Goal: Task Accomplishment & Management: Manage account settings

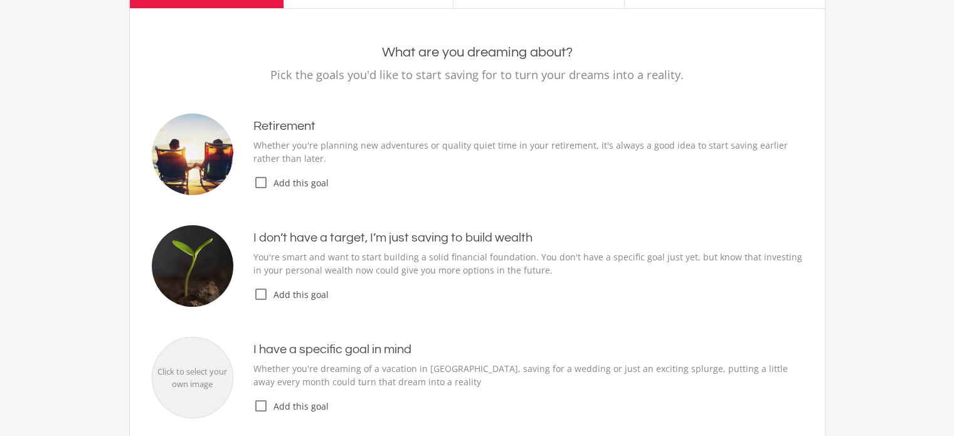
scroll to position [128, 0]
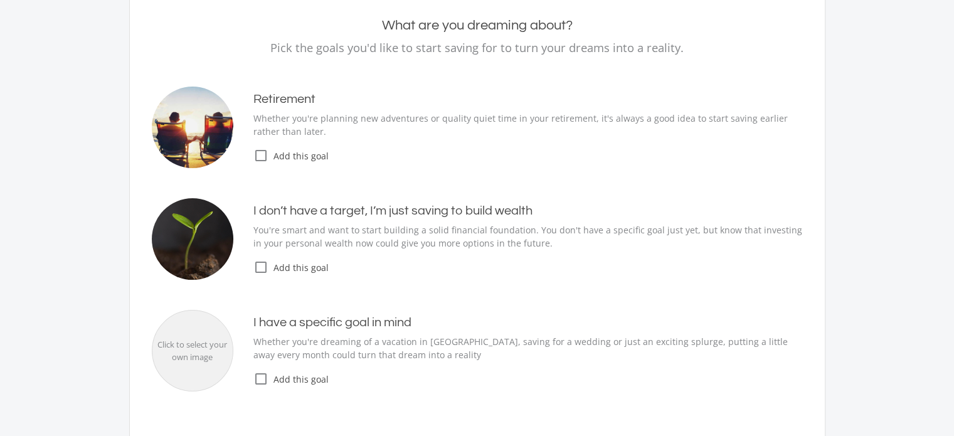
click at [263, 266] on icon "check_box_outline_blank" at bounding box center [260, 267] width 15 height 15
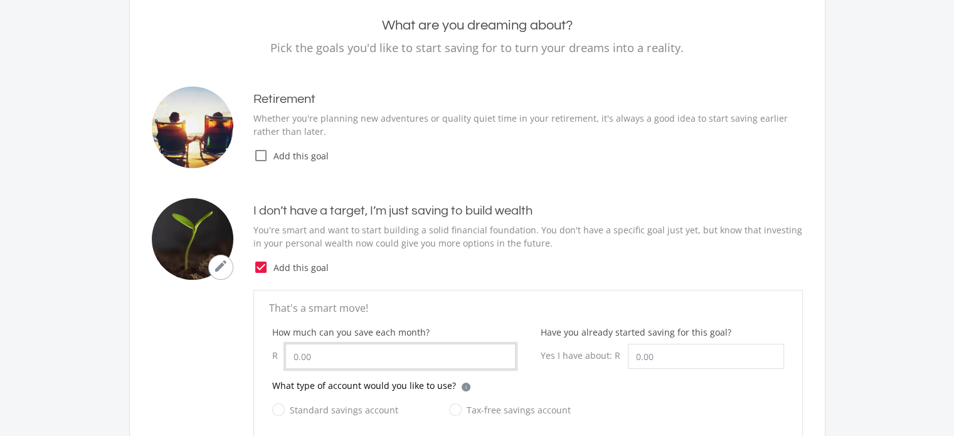
drag, startPoint x: 334, startPoint y: 360, endPoint x: 160, endPoint y: 336, distance: 176.0
click at [160, 336] on ee-just-save-goal "That's a smart move! How much can you save each month? R Have you already start…" at bounding box center [477, 366] width 651 height 153
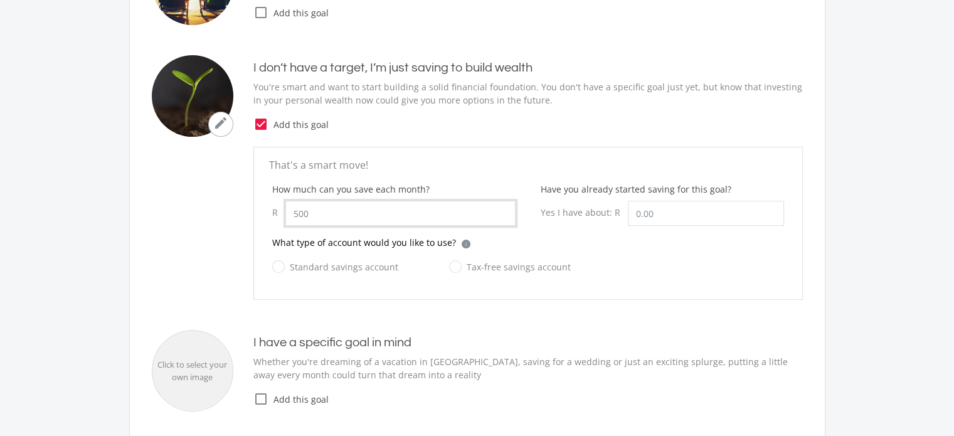
scroll to position [295, 0]
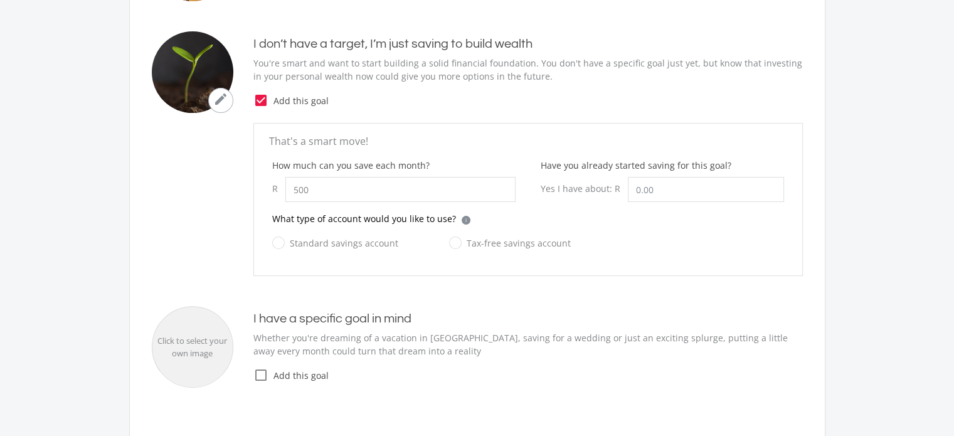
type input "500.00"
click at [450, 239] on label "Tax-free savings account" at bounding box center [510, 243] width 122 height 16
click at [450, 239] on input "Tax-free savings account" at bounding box center [497, 250] width 122 height 25
radio input "true"
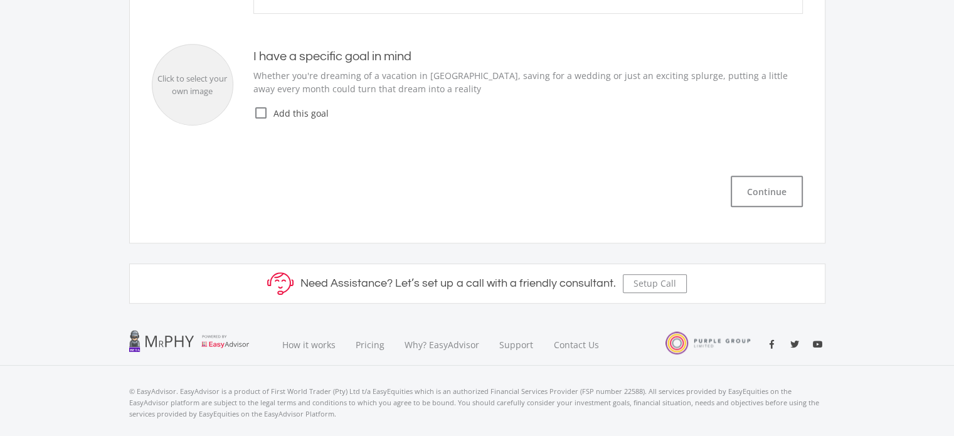
scroll to position [460, 0]
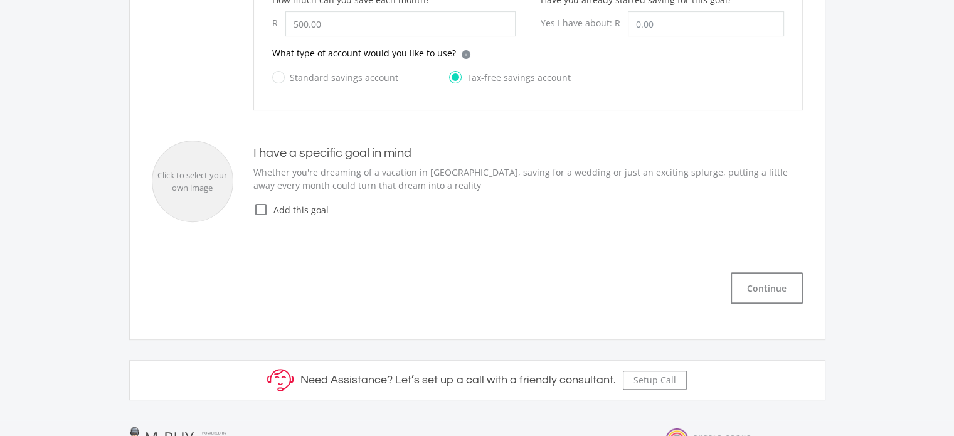
click at [255, 206] on icon "check_box_outline_blank" at bounding box center [260, 209] width 15 height 15
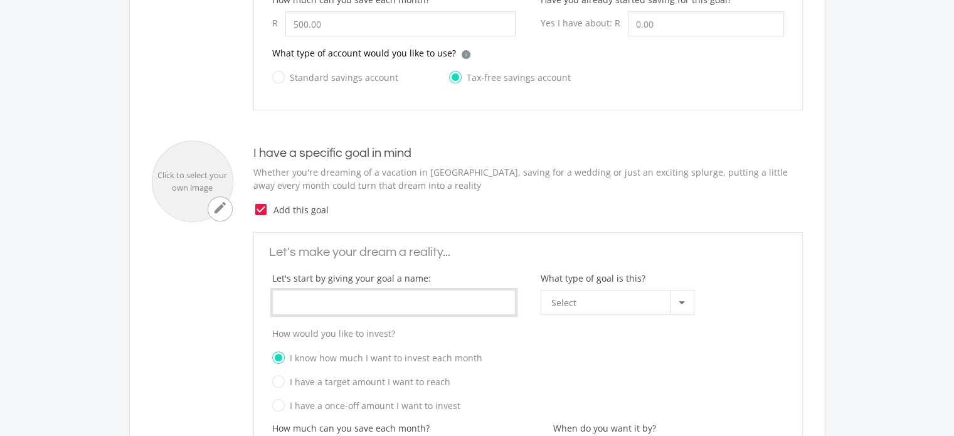
click at [326, 295] on input "What type of goal is this?" at bounding box center [393, 302] width 243 height 25
type input "Aspirations"
click at [654, 297] on div "Select" at bounding box center [610, 302] width 118 height 24
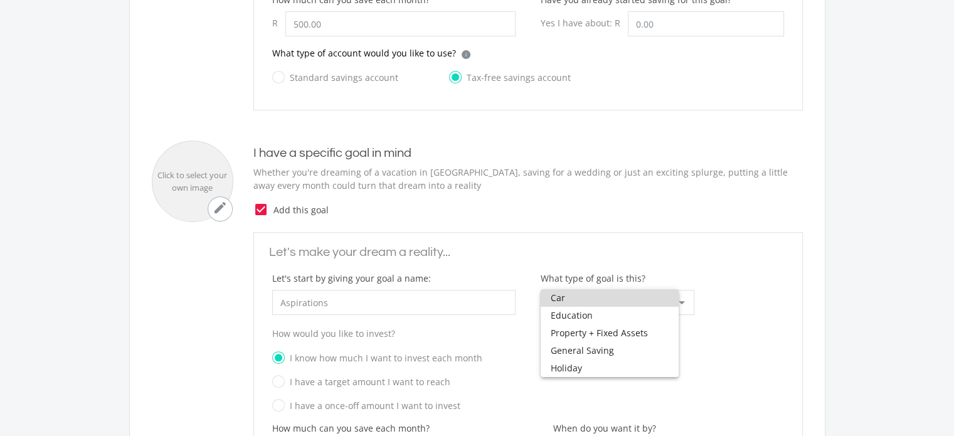
click at [668, 305] on span "Car" at bounding box center [609, 298] width 118 height 18
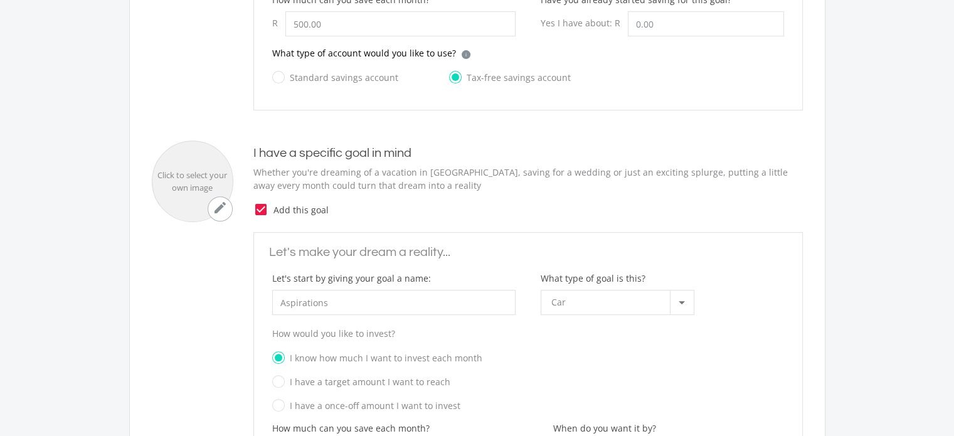
click at [612, 332] on p "How would you like to invest?" at bounding box center [528, 333] width 512 height 13
click at [682, 295] on div at bounding box center [682, 302] width 24 height 24
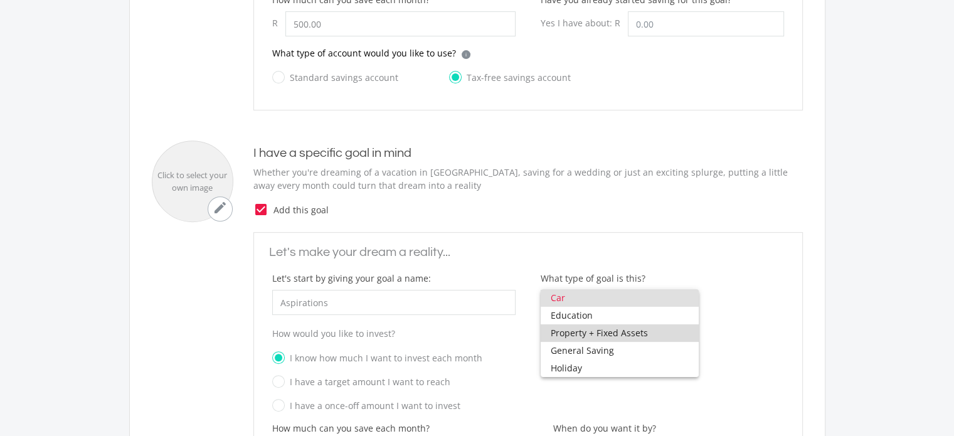
click at [629, 332] on span "Property + Fixed Assets" at bounding box center [619, 333] width 138 height 18
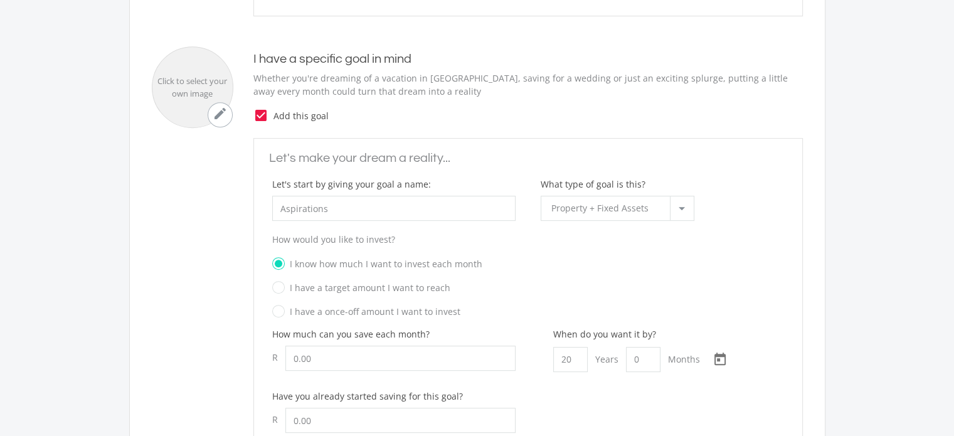
scroll to position [573, 0]
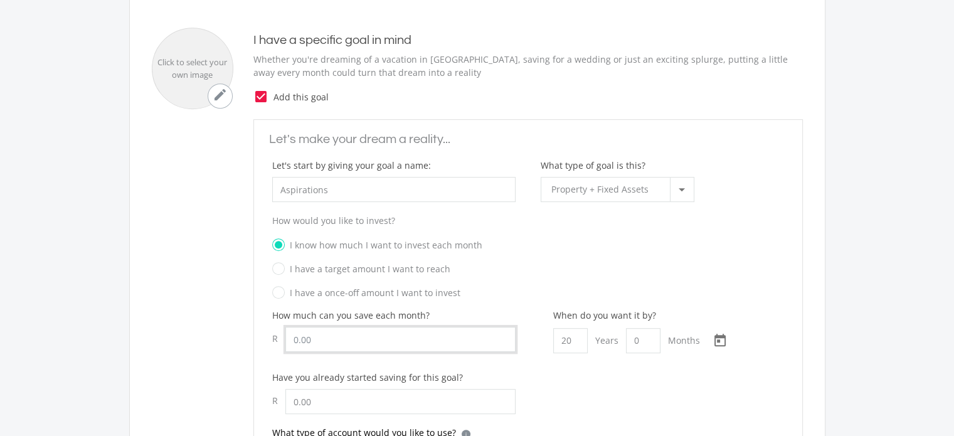
drag, startPoint x: 354, startPoint y: 340, endPoint x: 276, endPoint y: 333, distance: 78.1
click at [276, 333] on div "R" at bounding box center [393, 339] width 243 height 25
type input "1,000.00"
drag, startPoint x: 577, startPoint y: 339, endPoint x: 502, endPoint y: 315, distance: 79.3
click at [502, 315] on div "How much can you save each month? R 1,000.00 When do you want it by? 20 Years 0…" at bounding box center [528, 366] width 537 height 117
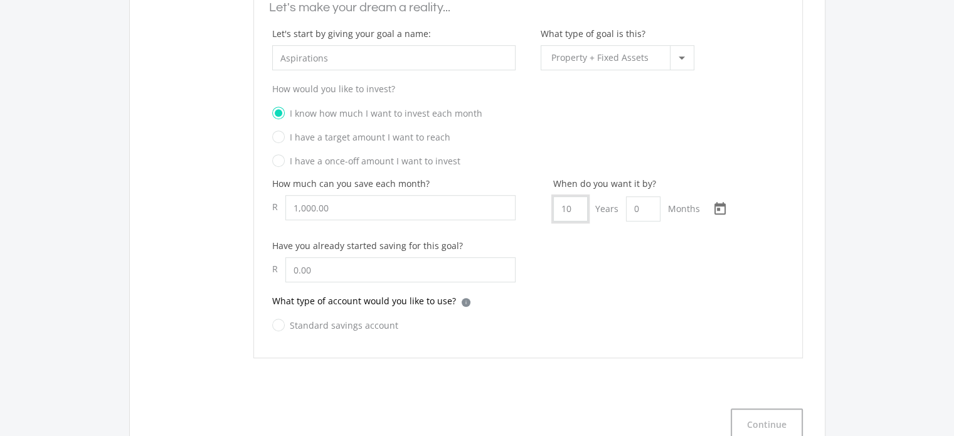
scroll to position [725, 0]
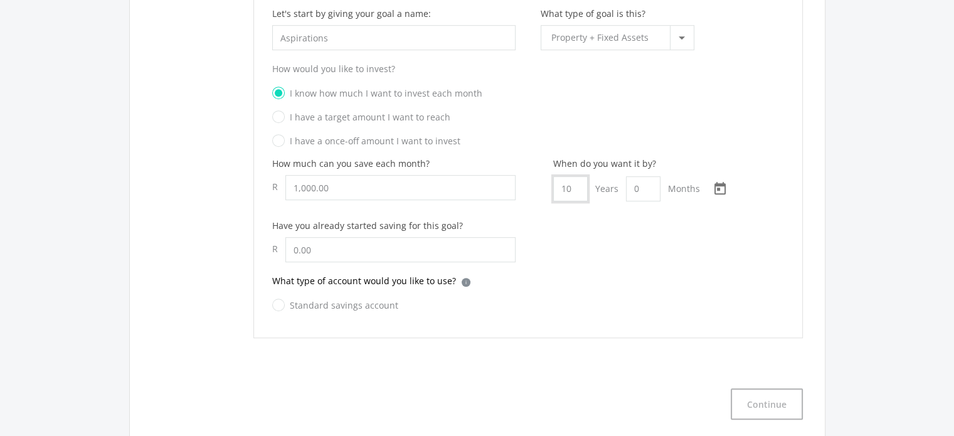
type input "10"
click at [335, 255] on input "text" at bounding box center [400, 249] width 230 height 25
click at [280, 300] on label "Standard savings account" at bounding box center [335, 305] width 126 height 16
click at [280, 300] on input "Standard savings account" at bounding box center [323, 312] width 126 height 25
radio input "true"
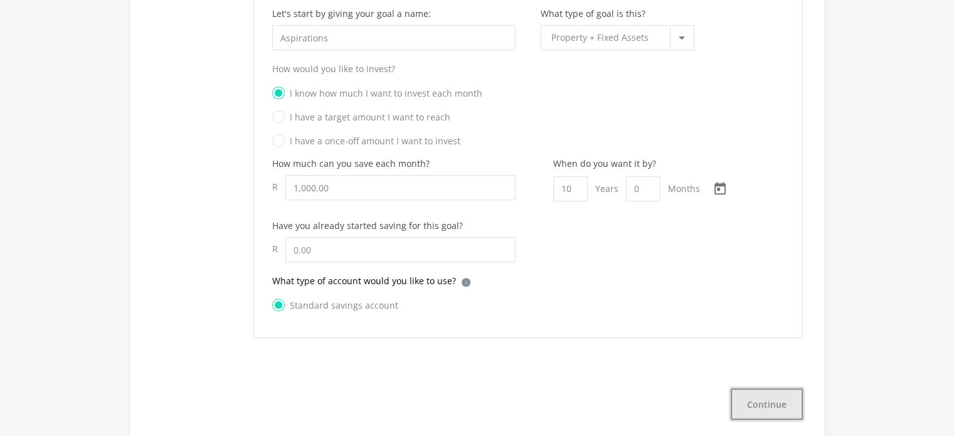
click at [758, 401] on button "Continue" at bounding box center [766, 403] width 72 height 31
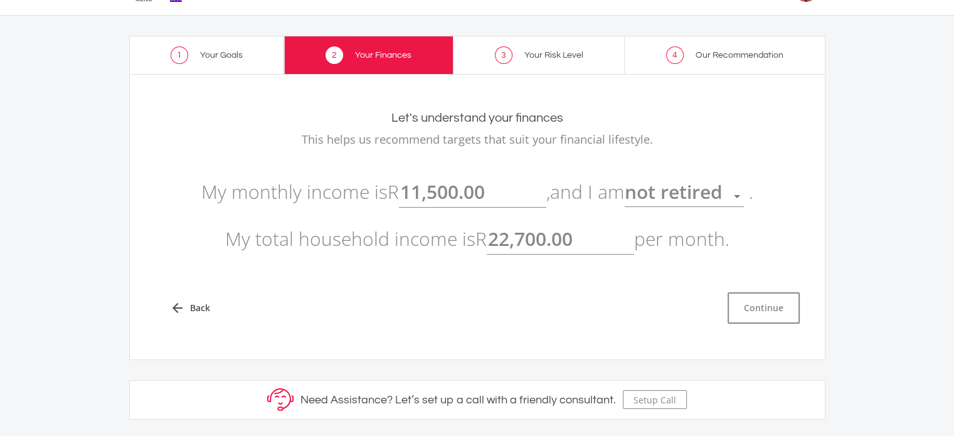
scroll to position [36, 0]
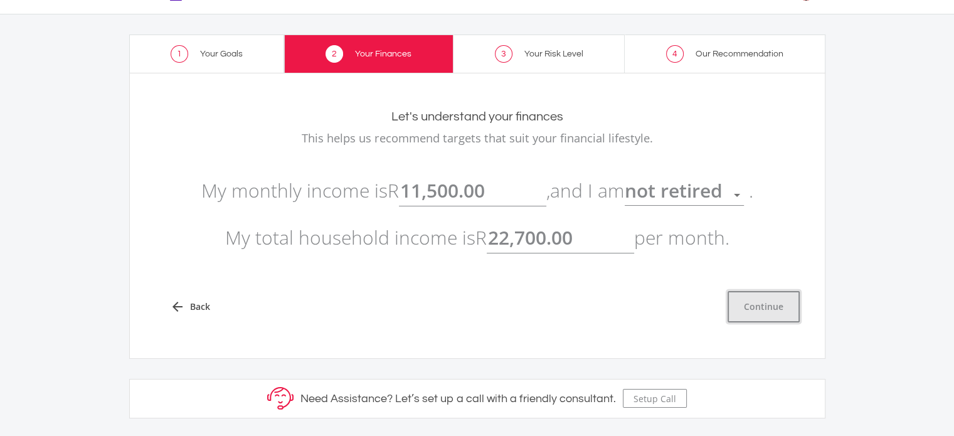
click at [745, 305] on button "Continue" at bounding box center [763, 306] width 72 height 31
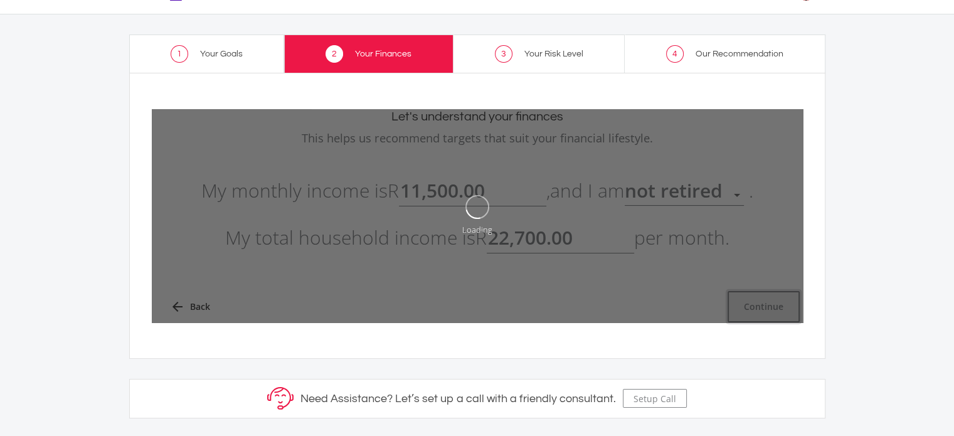
type input "11500"
type input "22700"
type input "11,500.00"
type input "22,700.00"
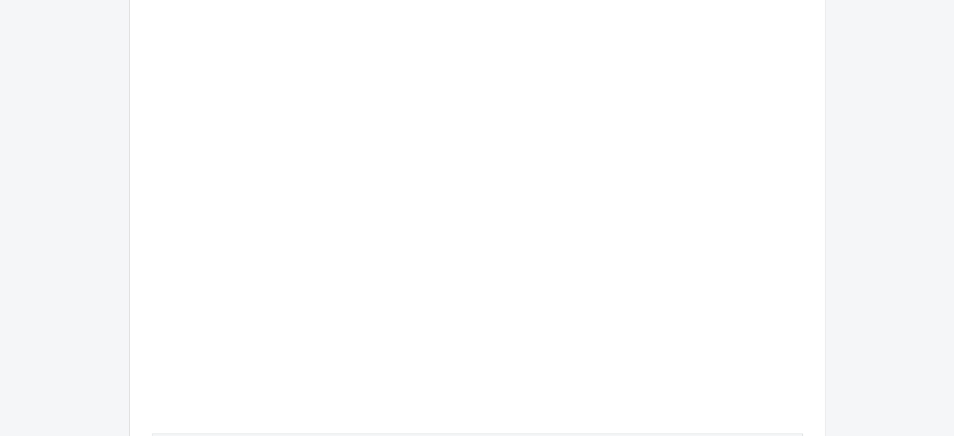
scroll to position [298, 0]
drag, startPoint x: 596, startPoint y: 261, endPoint x: 887, endPoint y: 162, distance: 307.1
click at [887, 162] on ee-setup-page "1 Your Goals 2 Your Finances 3 Your Risk Level 4 Our Recommendation Your Risk L…" at bounding box center [477, 208] width 954 height 912
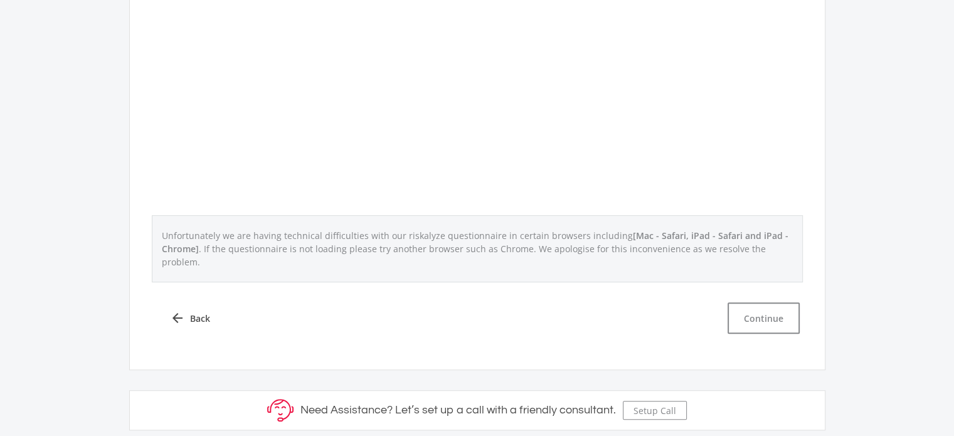
scroll to position [509, 0]
click at [745, 306] on button "Continue" at bounding box center [763, 321] width 72 height 31
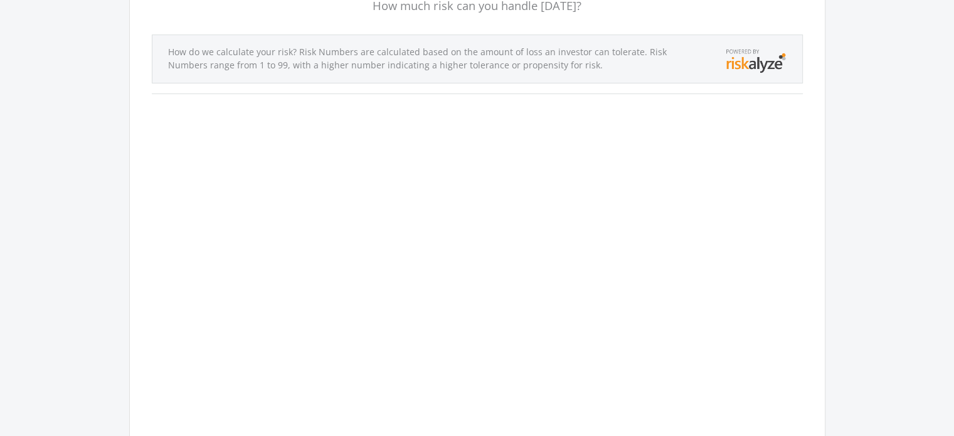
scroll to position [173, 0]
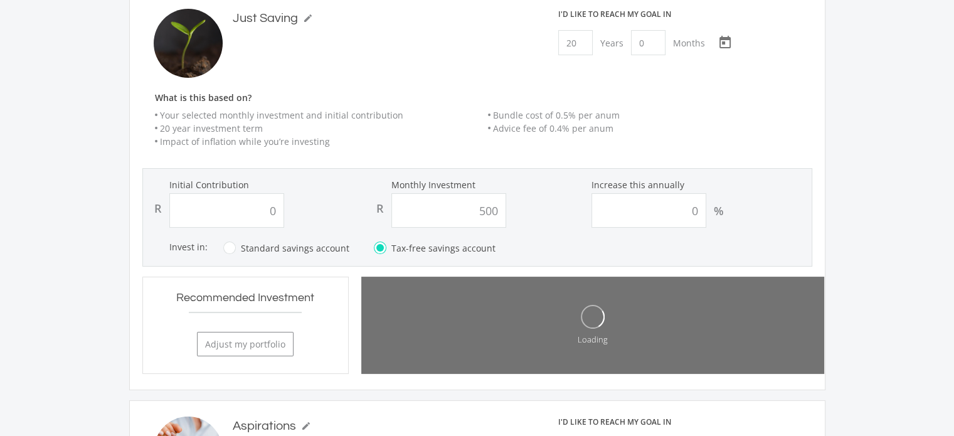
type input "0.00"
type input "500.00"
type input "0.00"
type input "1,000.00"
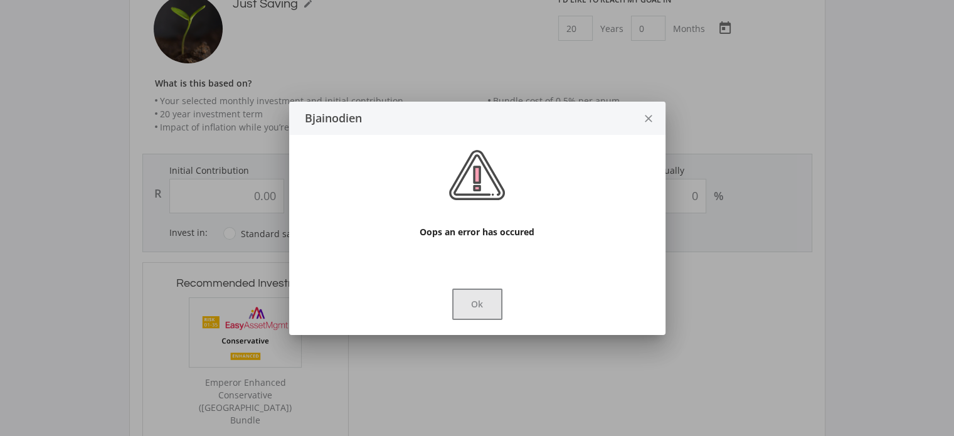
type input "144228"
type input "0"
type input "1000"
type input "144,228.00"
type input "0.00"
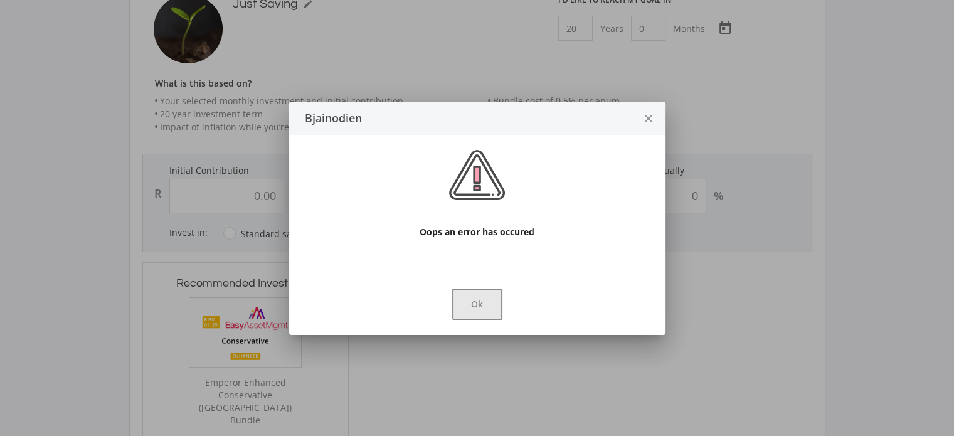
type input "1,000.00"
click at [481, 304] on button "Ok" at bounding box center [477, 303] width 50 height 31
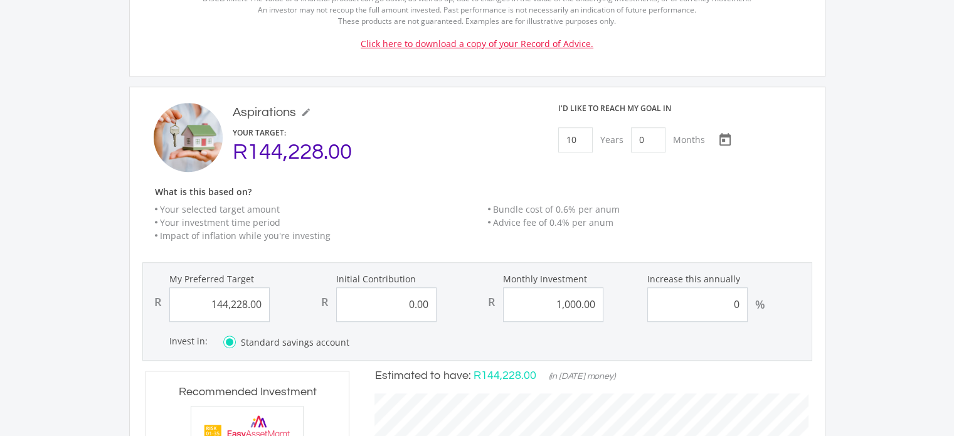
scroll to position [891, 0]
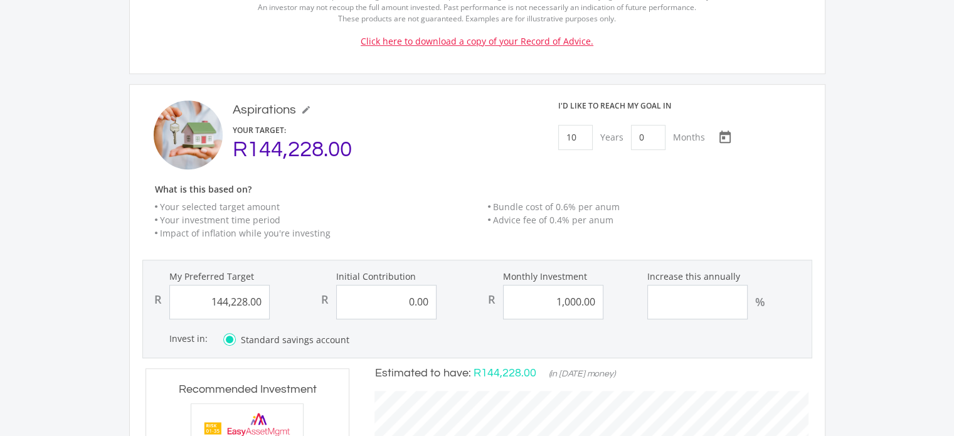
click at [737, 285] on input "Increase this annually" at bounding box center [697, 302] width 100 height 34
type input "10"
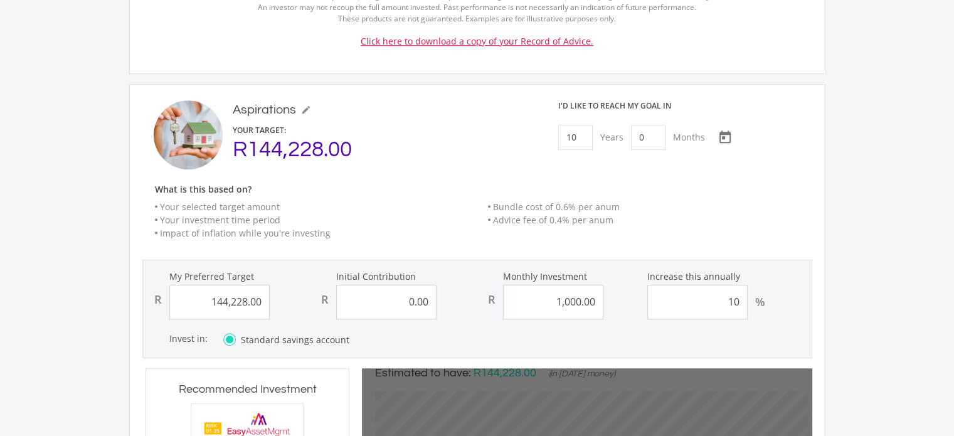
type input "144228"
type input "0"
type input "1000"
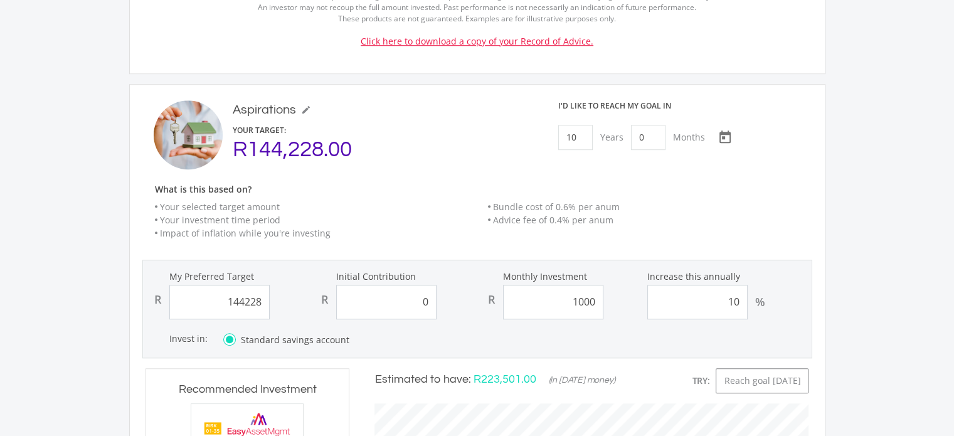
type input "144,228.00"
type input "0.00"
type input "1,000.00"
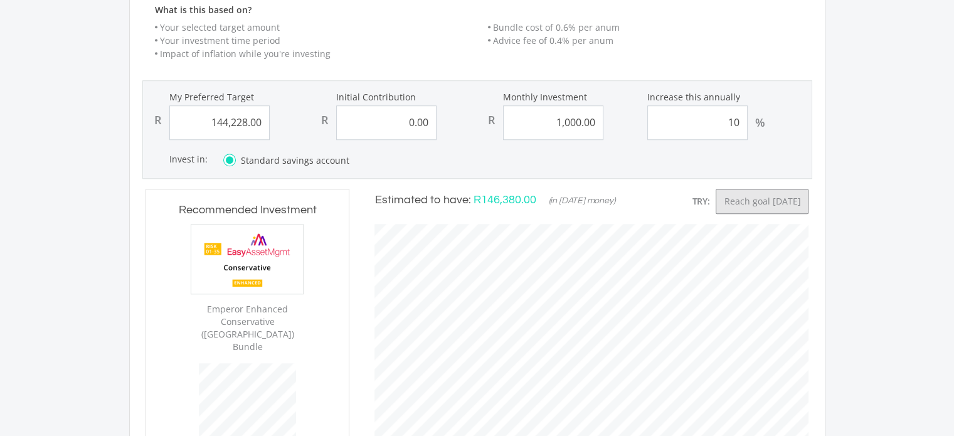
scroll to position [409, 459]
type input "10"
click at [775, 189] on button "Reach goal [DATE]" at bounding box center [761, 201] width 93 height 25
type input "7"
type input "8"
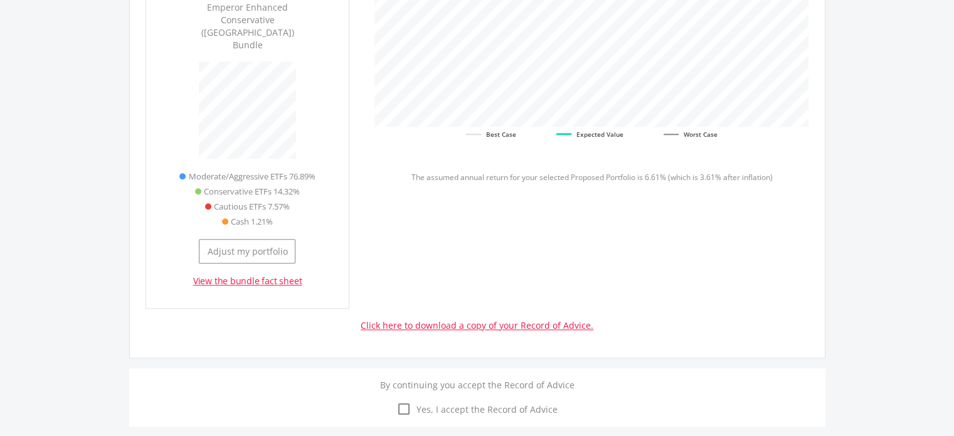
scroll to position [1404, 0]
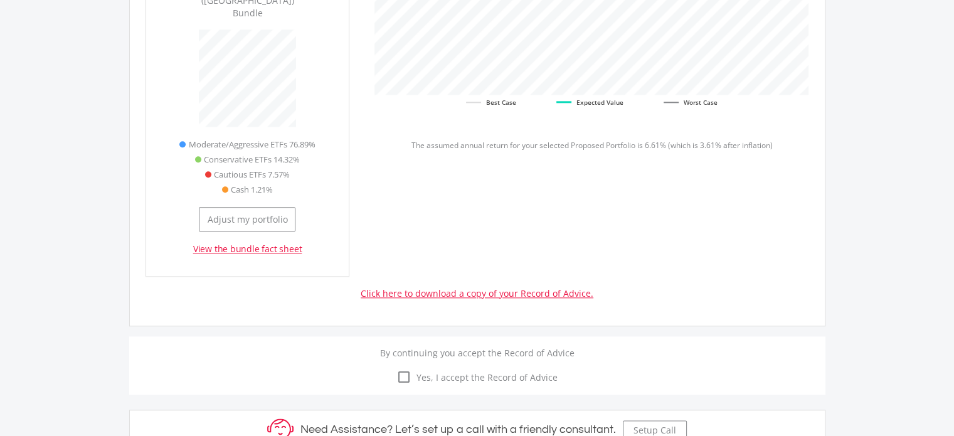
click at [411, 369] on icon "check_box_outline_blank" at bounding box center [403, 376] width 15 height 15
click at [477, 369] on input "check_box_outline_blank check_box Yes, I accept the Record of Advice" at bounding box center [477, 369] width 0 height 0
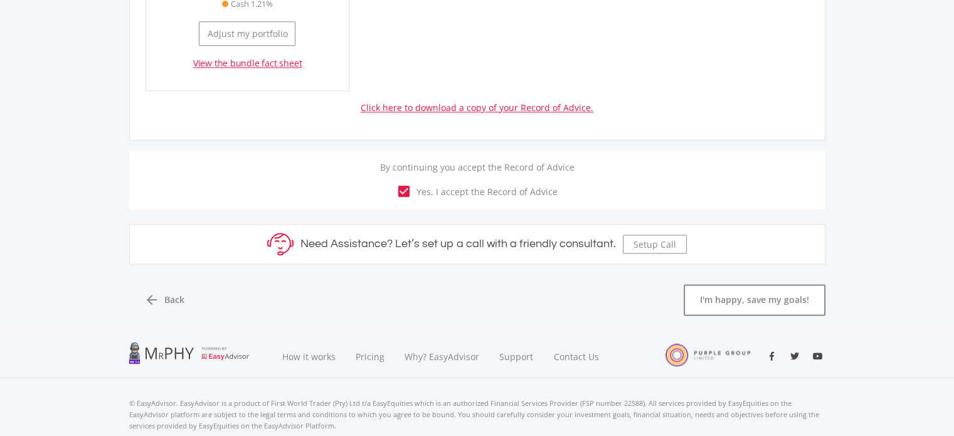
scroll to position [1596, 0]
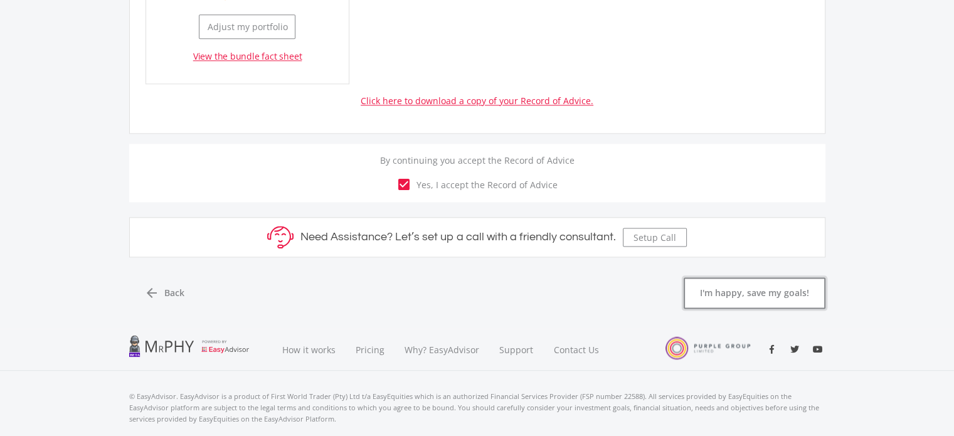
click at [764, 277] on button "I'm happy, save my goals!" at bounding box center [754, 292] width 142 height 31
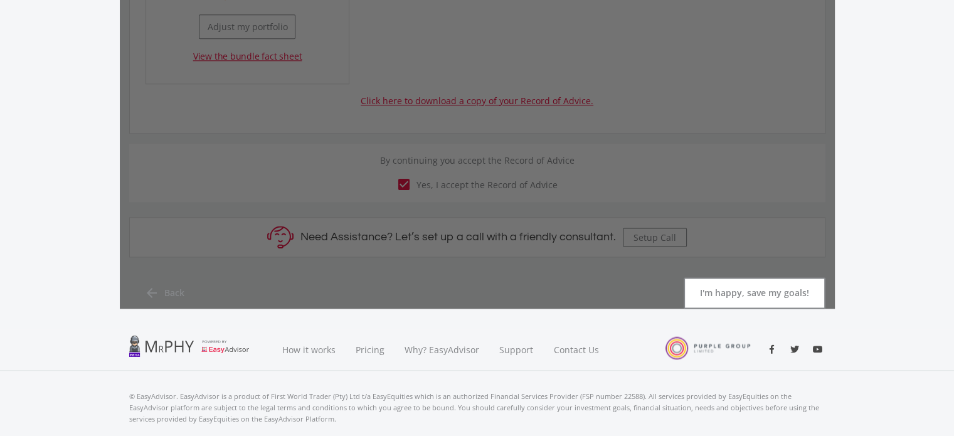
scroll to position [0, 0]
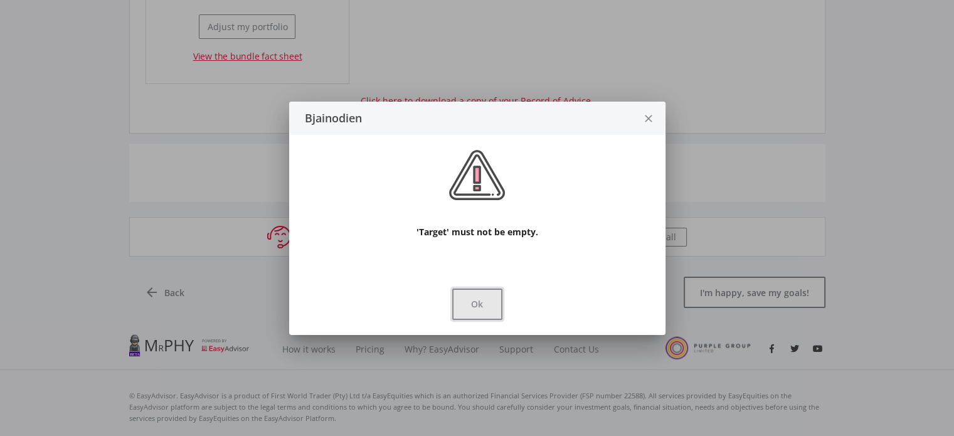
click at [491, 295] on button "Ok" at bounding box center [477, 303] width 50 height 31
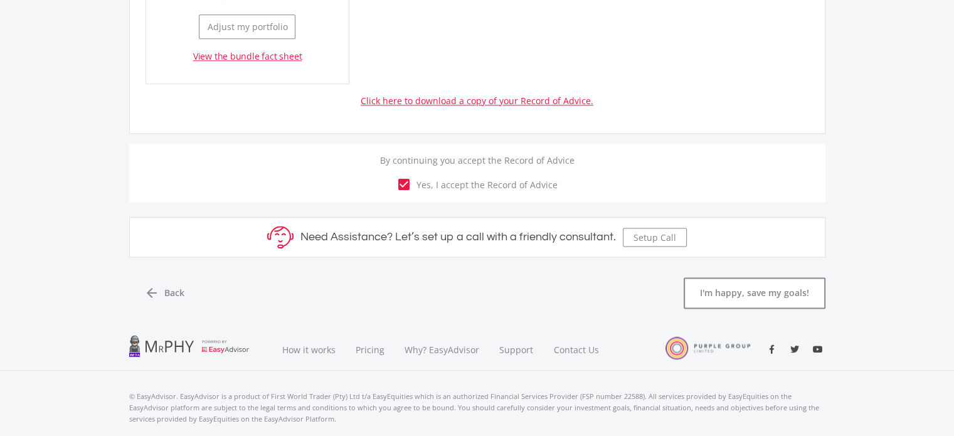
drag, startPoint x: 952, startPoint y: 344, endPoint x: 962, endPoint y: 345, distance: 10.1
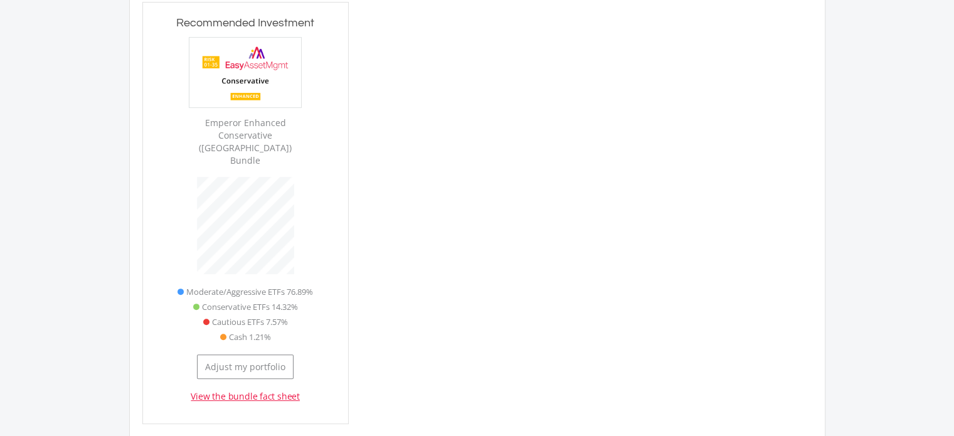
scroll to position [1010, 0]
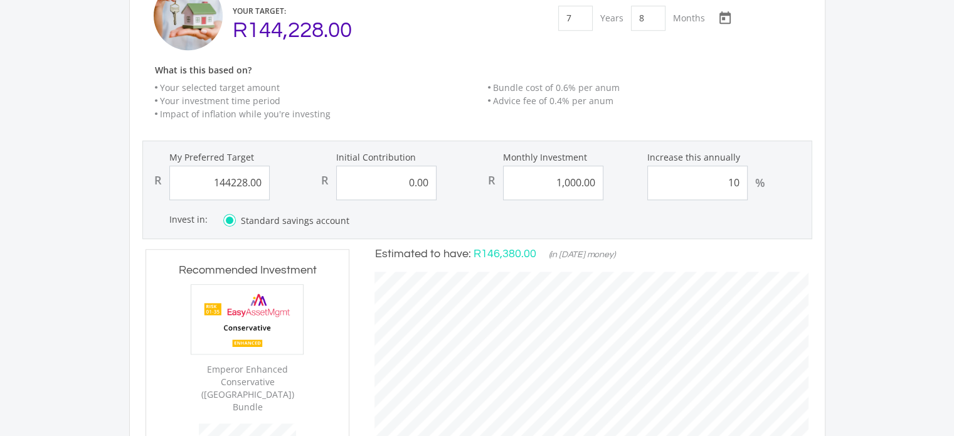
click at [263, 168] on input "144228.00" at bounding box center [219, 182] width 100 height 34
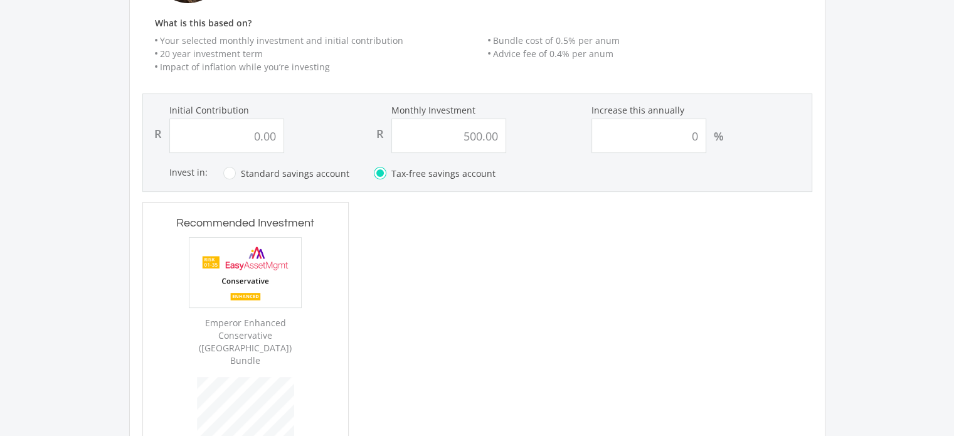
scroll to position [245, 0]
type input "144,228.00"
click at [258, 129] on input "0.00" at bounding box center [226, 138] width 115 height 34
type input "1000"
type input "500.00"
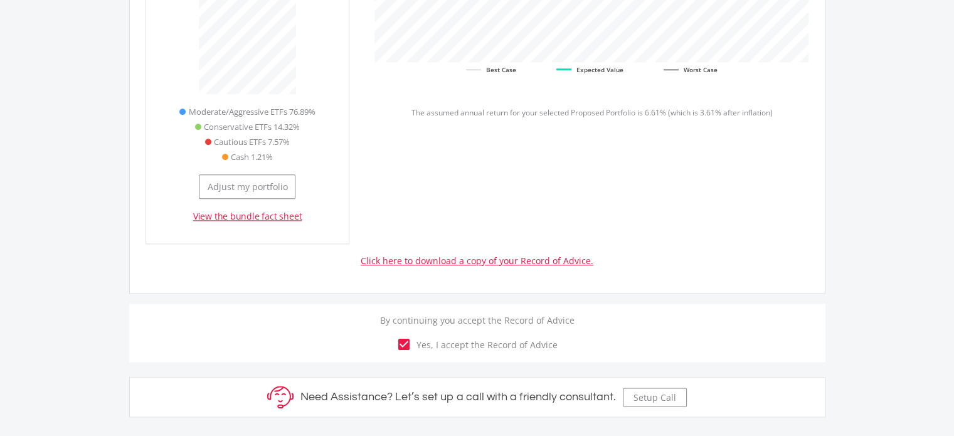
scroll to position [1461, 0]
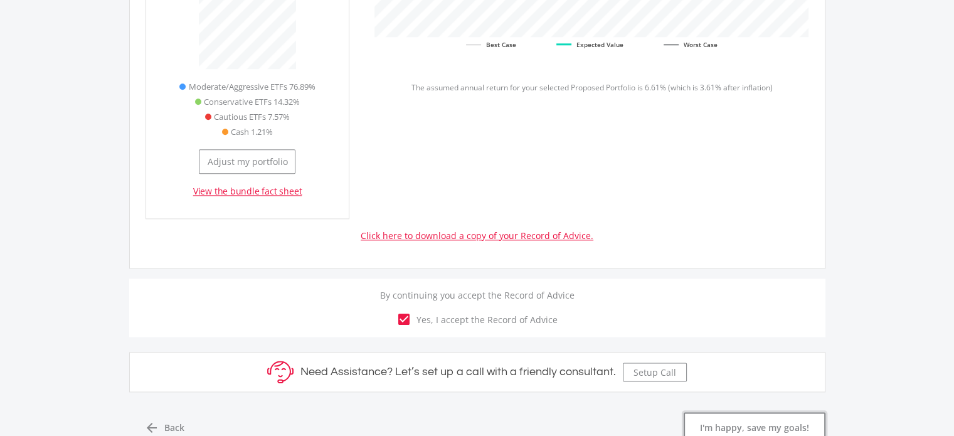
type input "1,000.00"
click at [760, 412] on button "I'm happy, save my goals!" at bounding box center [754, 427] width 142 height 31
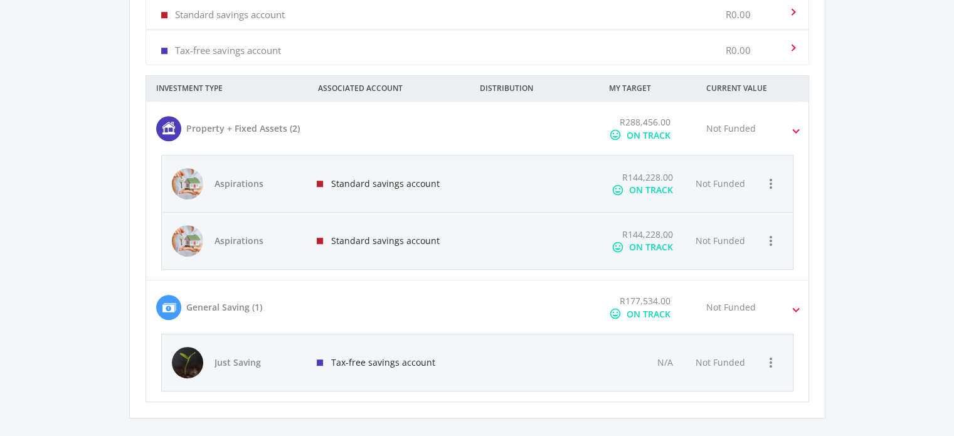
scroll to position [654, 0]
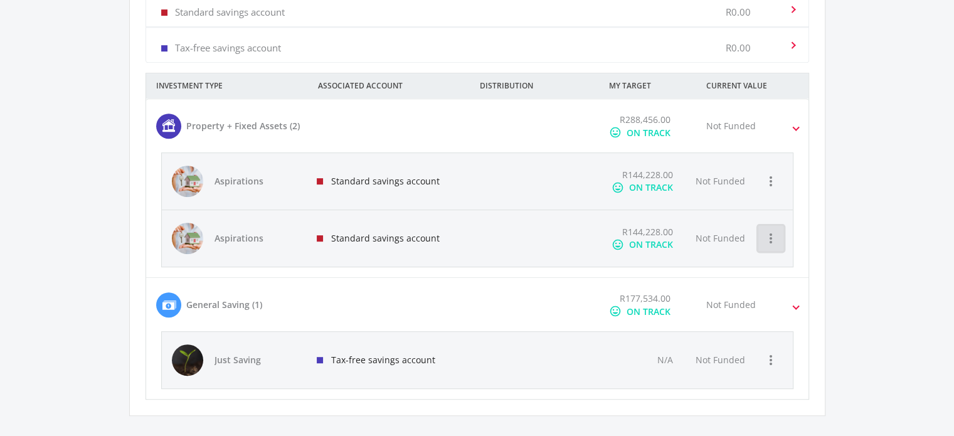
click at [777, 238] on icon "more_vert" at bounding box center [770, 238] width 15 height 15
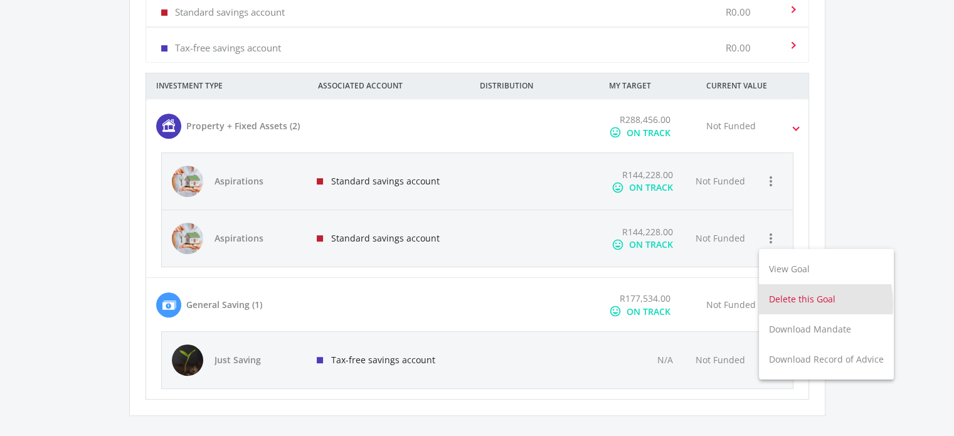
click at [787, 304] on button "Delete this Goal" at bounding box center [826, 299] width 135 height 30
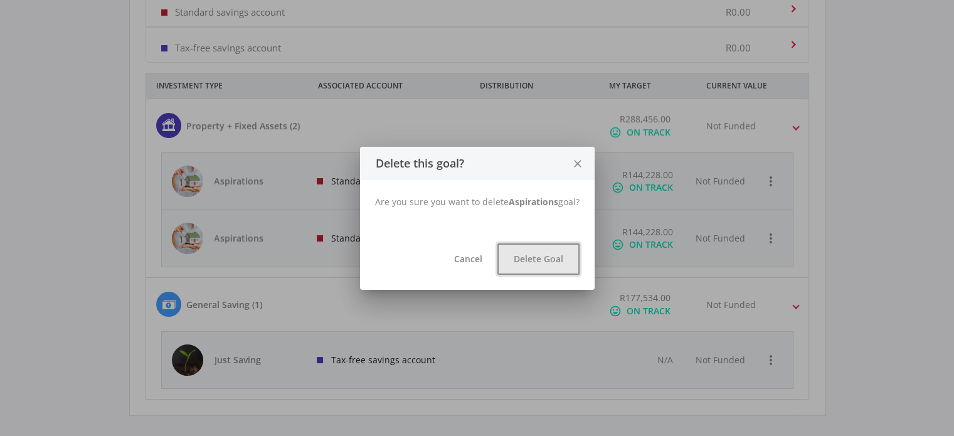
click at [527, 261] on button "Delete Goal" at bounding box center [538, 258] width 82 height 31
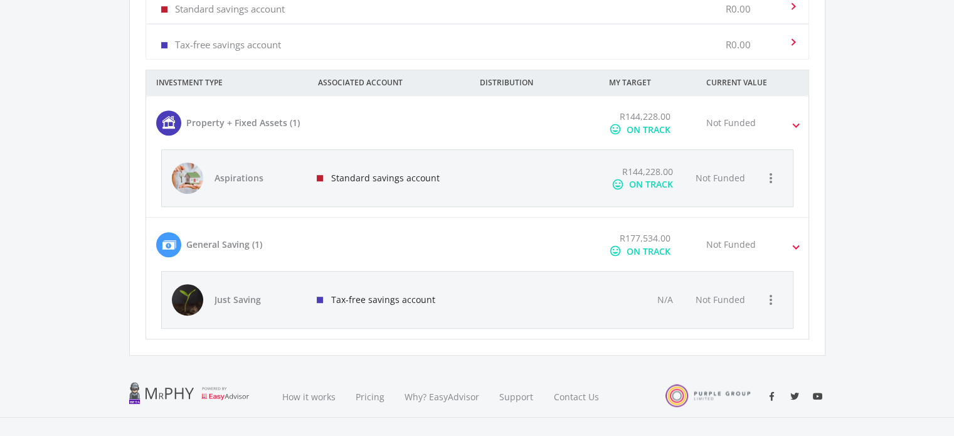
scroll to position [678, 0]
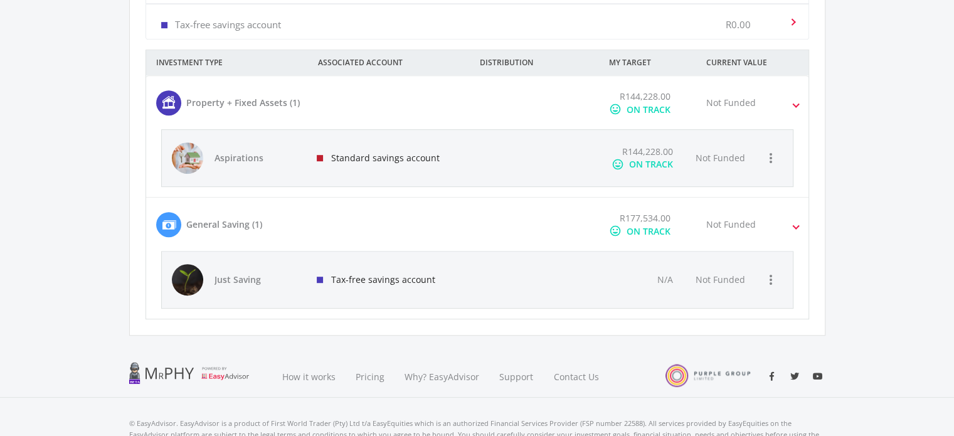
click at [644, 231] on div "ON TRACK" at bounding box center [648, 230] width 44 height 13
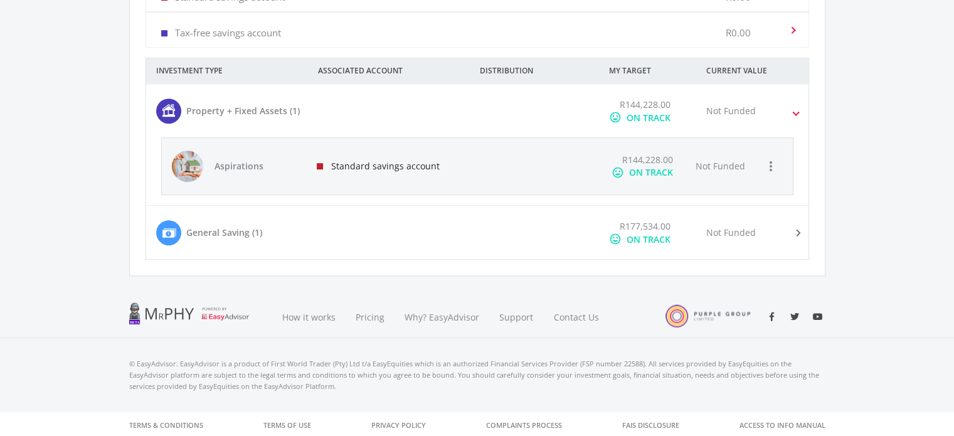
click at [644, 233] on div "ON TRACK" at bounding box center [648, 239] width 44 height 13
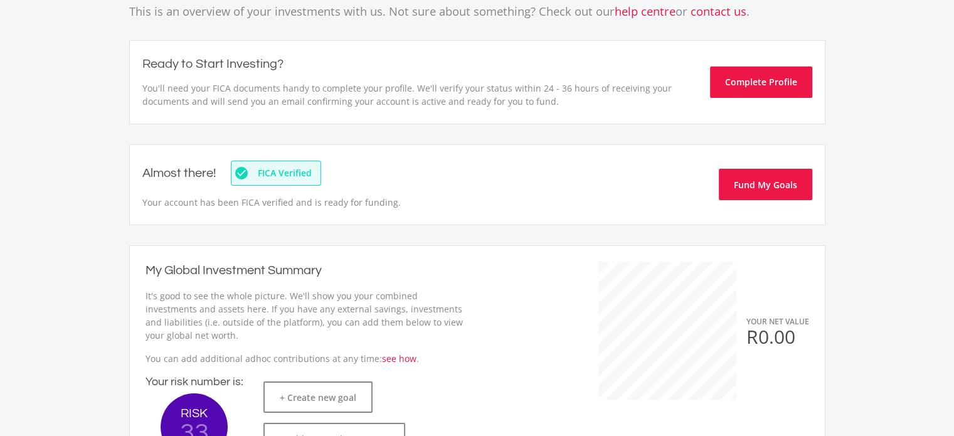
scroll to position [150, 0]
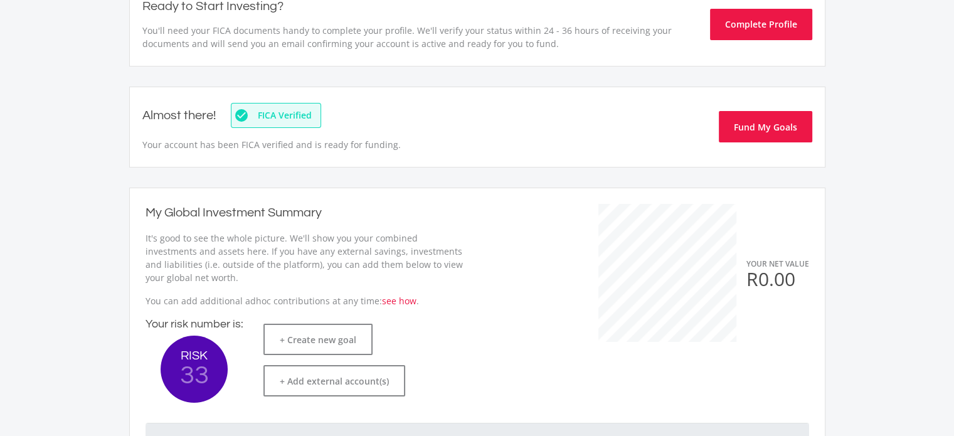
drag, startPoint x: 943, startPoint y: 87, endPoint x: 958, endPoint y: 129, distance: 44.6
click at [953, 129] on html " MENU  Hey good looking! Here's what's cooking in your portfolio. This is an …" at bounding box center [477, 437] width 954 height 1175
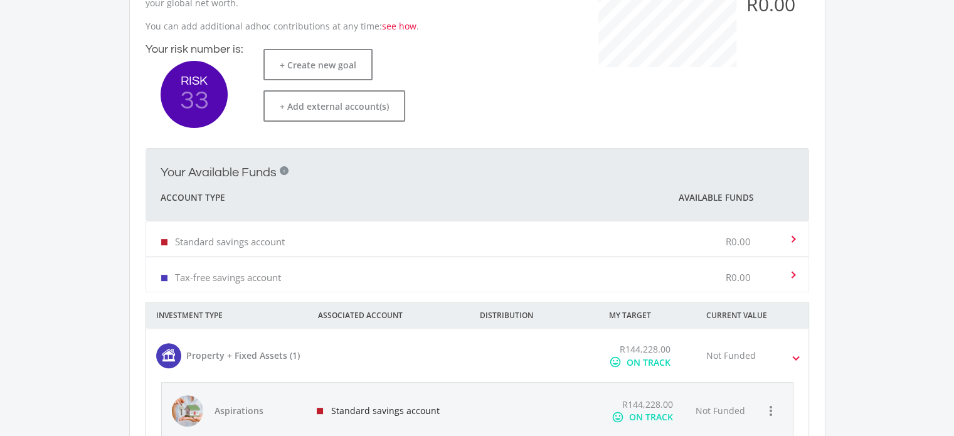
scroll to position [426, 0]
drag, startPoint x: 950, startPoint y: 226, endPoint x: 943, endPoint y: 253, distance: 27.1
click at [943, 253] on ee-dashoard "Hey good looking! Here's what's cooking in your portfolio. This is an overview …" at bounding box center [477, 115] width 954 height 982
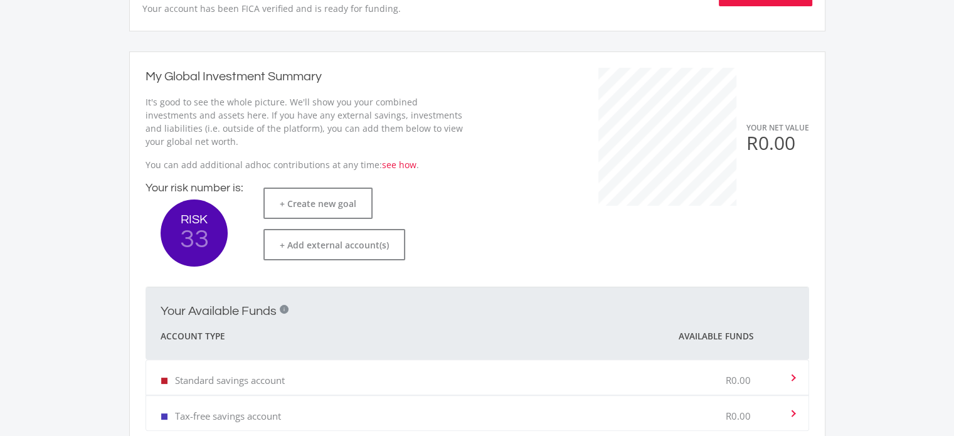
scroll to position [283, 0]
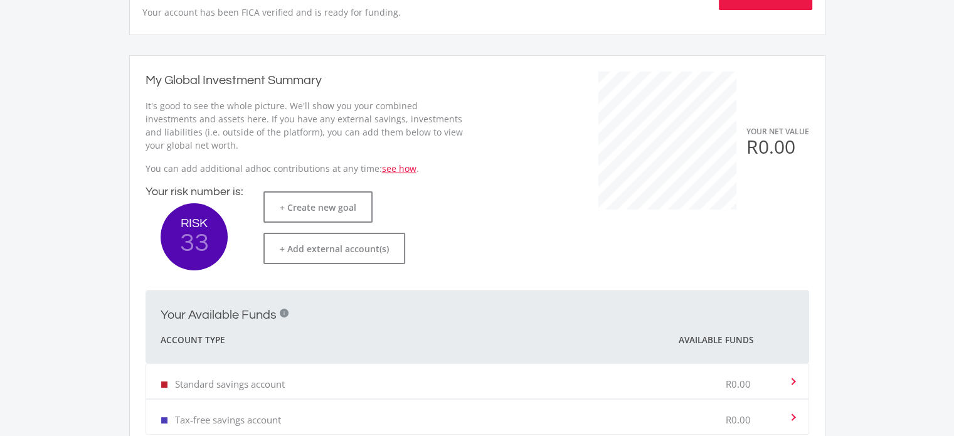
click at [406, 166] on link "see how" at bounding box center [399, 168] width 34 height 12
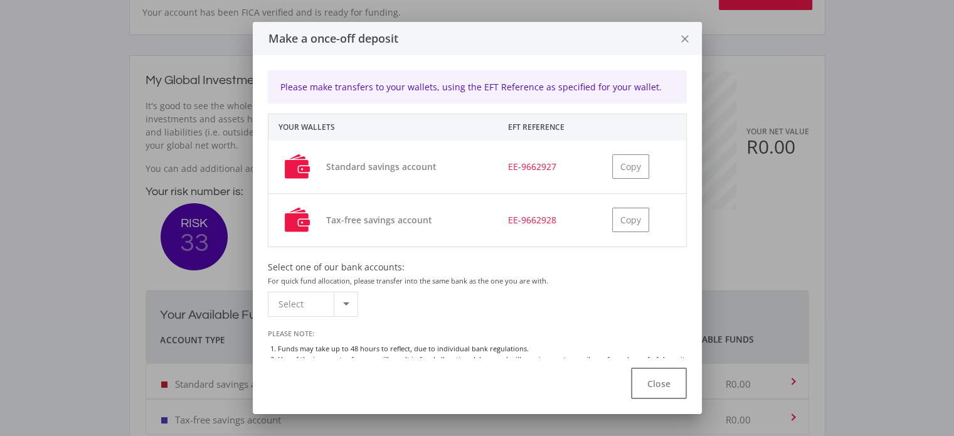
scroll to position [26, 0]
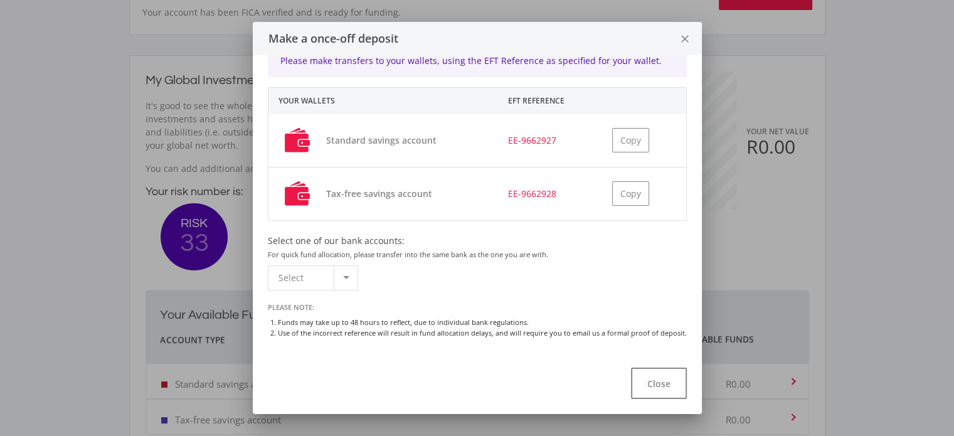
click at [348, 278] on div at bounding box center [346, 278] width 24 height 24
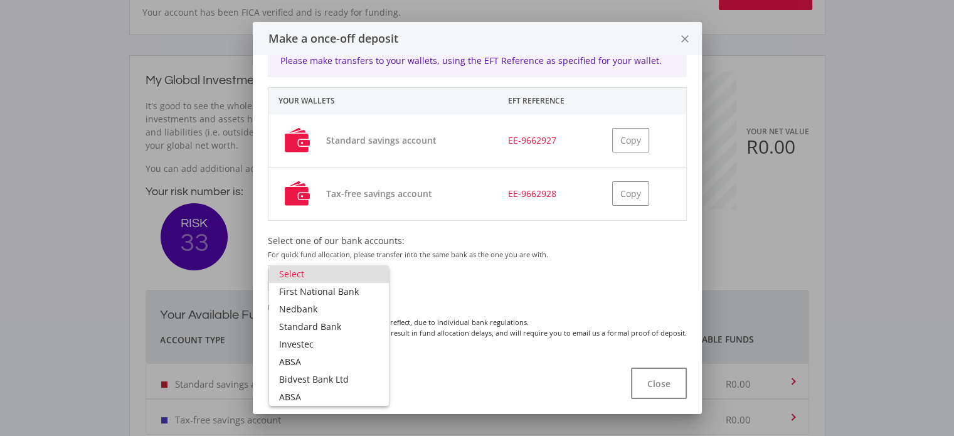
click at [560, 271] on div at bounding box center [477, 218] width 954 height 436
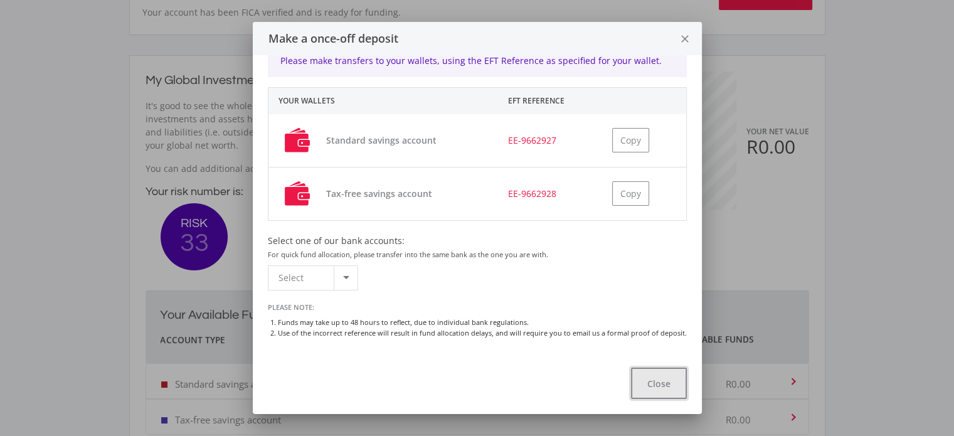
click at [667, 376] on button "Close" at bounding box center [659, 382] width 56 height 31
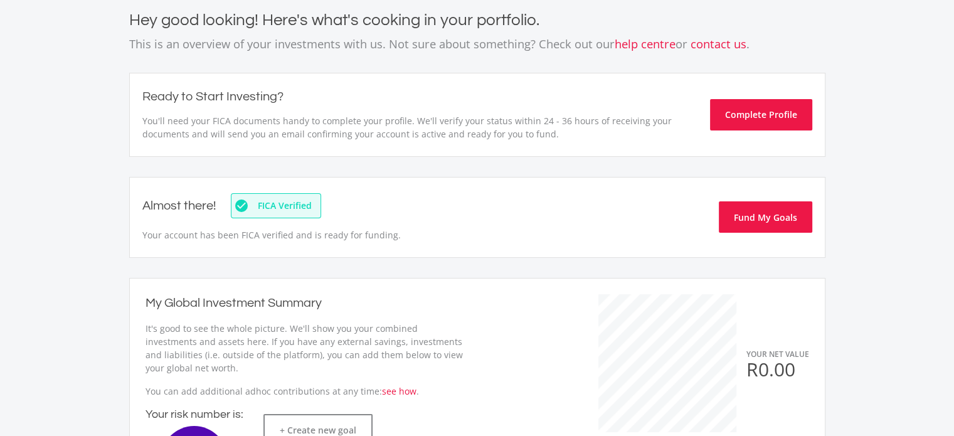
scroll to position [66, 0]
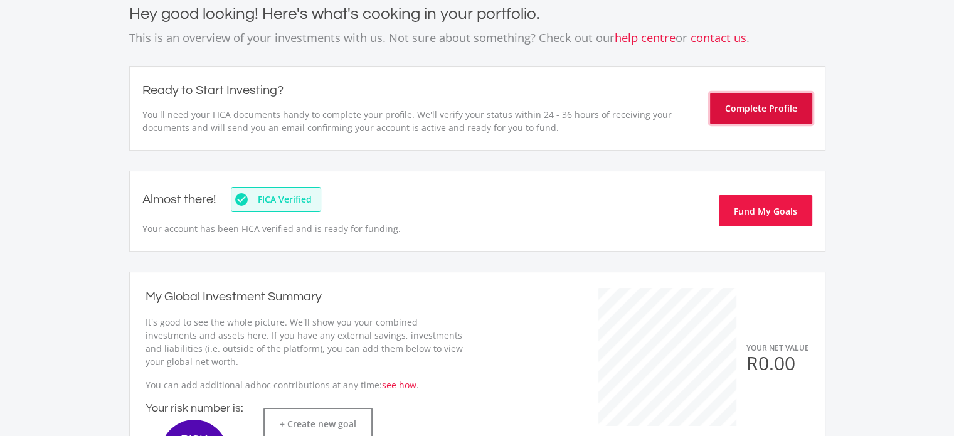
click at [770, 107] on button "Complete Profile" at bounding box center [761, 108] width 102 height 31
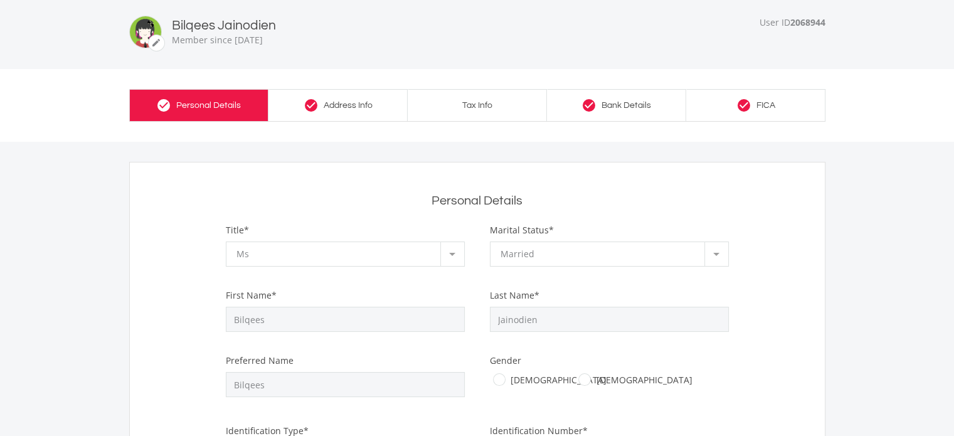
scroll to position [13, 0]
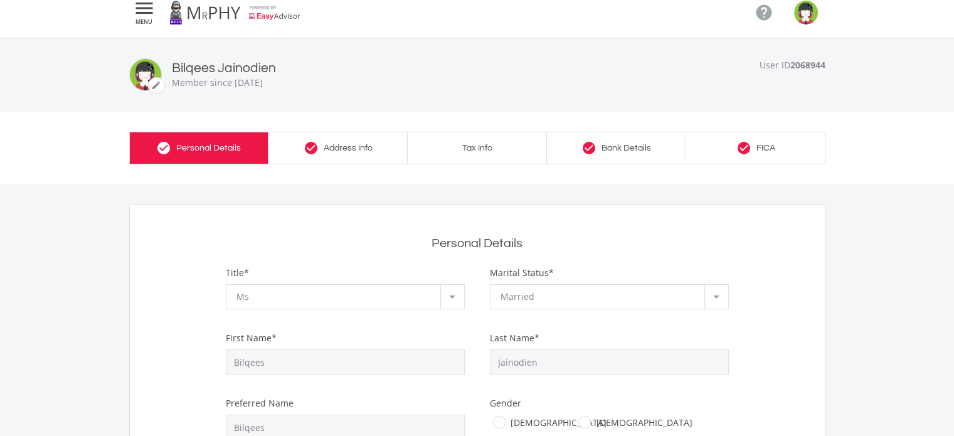
click at [153, 9] on icon "" at bounding box center [144, 8] width 23 height 15
